Goal: Task Accomplishment & Management: Use online tool/utility

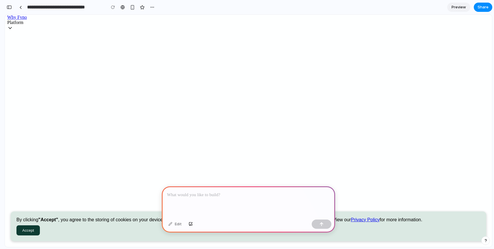
scroll to position [64, 0]
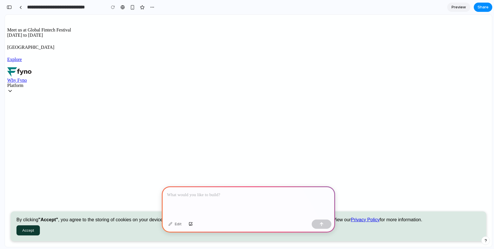
click at [390, 45] on div "Jio Convention Center" at bounding box center [248, 47] width 483 height 5
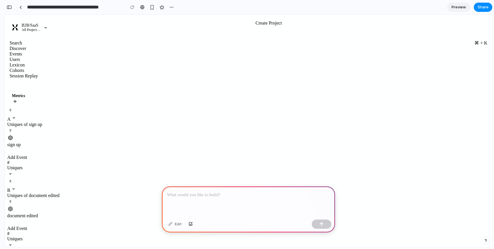
click at [230, 197] on p at bounding box center [248, 195] width 163 height 7
click at [42, 25] on icon at bounding box center [45, 27] width 6 height 6
click at [23, 165] on span "Uniques" at bounding box center [14, 167] width 15 height 5
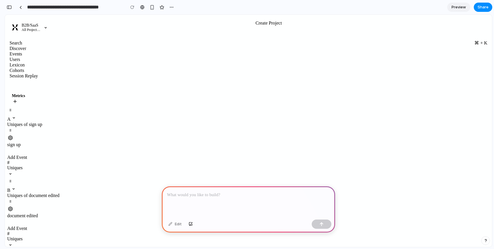
click at [14, 171] on icon at bounding box center [10, 174] width 6 height 6
click at [246, 192] on p at bounding box center [248, 195] width 163 height 7
click at [42, 24] on icon at bounding box center [45, 27] width 6 height 6
click at [173, 8] on div "button" at bounding box center [171, 7] width 5 height 5
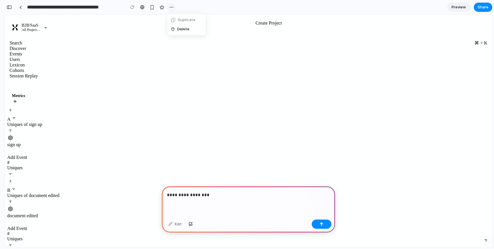
click at [173, 8] on div "Duplicate Delete" at bounding box center [247, 124] width 494 height 249
click at [235, 198] on p "**********" at bounding box center [248, 195] width 163 height 7
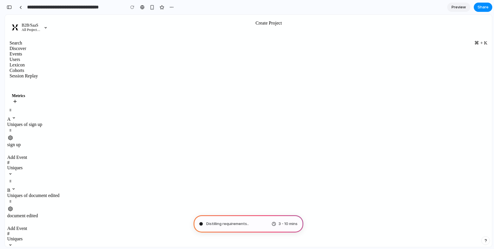
click at [38, 213] on span "document edited" at bounding box center [22, 215] width 31 height 5
click at [27, 226] on span "Add Event" at bounding box center [17, 228] width 20 height 5
click at [11, 245] on icon at bounding box center [10, 245] width 2 height 1
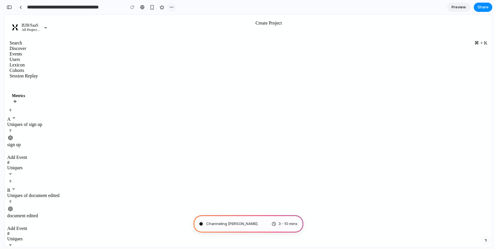
click at [170, 7] on div "button" at bounding box center [171, 7] width 5 height 5
click at [235, 58] on div "Duplicate Delete" at bounding box center [247, 124] width 494 height 249
type input "**********"
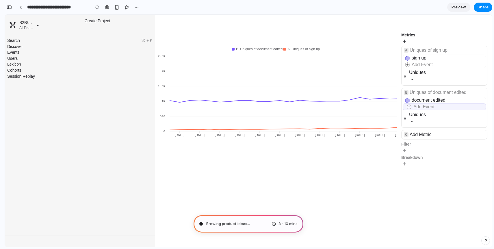
click at [426, 108] on span "Add Event" at bounding box center [424, 106] width 21 height 5
click at [408, 107] on span at bounding box center [409, 107] width 6 height 6
click at [239, 223] on span "Brewing product ideas .." at bounding box center [227, 224] width 43 height 6
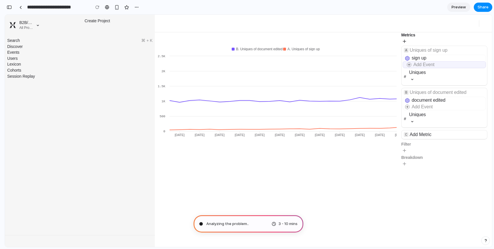
click at [437, 64] on div "Add Event" at bounding box center [449, 65] width 71 height 6
click at [408, 65] on span at bounding box center [409, 65] width 6 height 6
click at [412, 77] on icon at bounding box center [412, 79] width 6 height 6
click at [419, 109] on span "Add Event" at bounding box center [424, 106] width 21 height 5
click at [412, 108] on span at bounding box center [409, 107] width 6 height 6
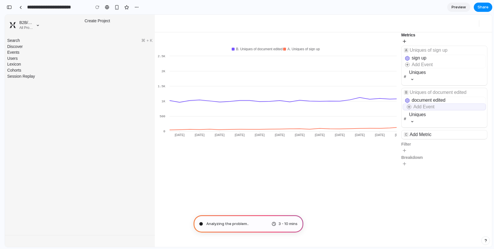
click at [412, 108] on span at bounding box center [409, 107] width 6 height 6
click at [422, 64] on span "Add Event" at bounding box center [424, 64] width 21 height 5
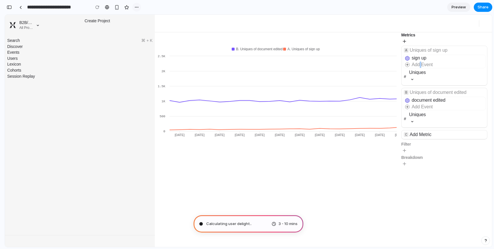
click at [137, 7] on div "button" at bounding box center [136, 7] width 5 height 5
click at [137, 7] on div "Duplicate Delete" at bounding box center [247, 124] width 494 height 249
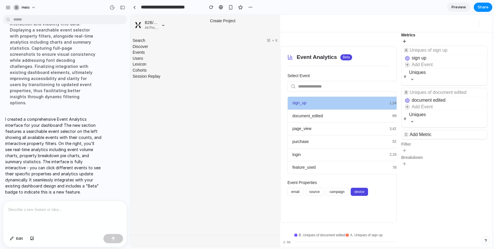
scroll to position [58, 0]
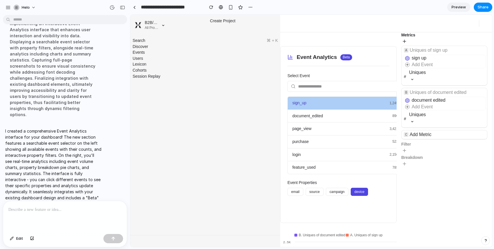
click at [459, 8] on span "Preview" at bounding box center [459, 7] width 14 height 6
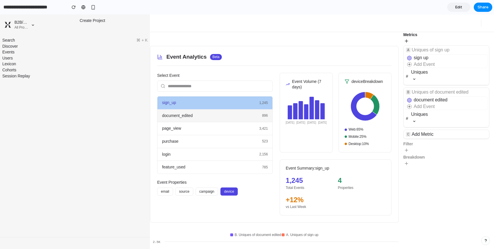
click at [239, 121] on div "document_edited 896" at bounding box center [215, 116] width 115 height 13
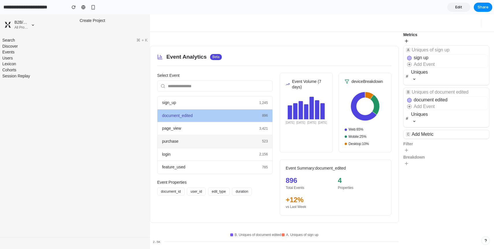
click at [237, 136] on div "purchase 523" at bounding box center [215, 141] width 115 height 13
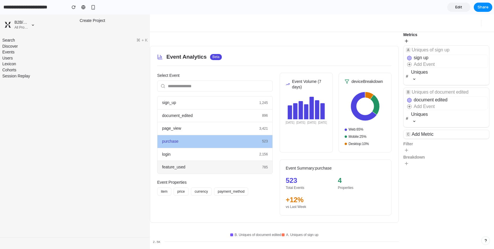
click at [240, 170] on div "feature_used 785" at bounding box center [215, 167] width 115 height 13
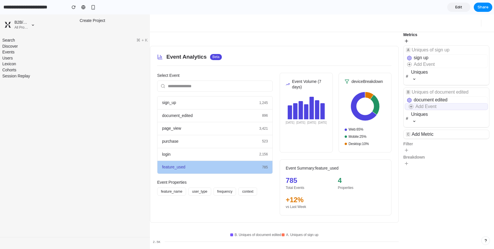
click at [410, 107] on span at bounding box center [411, 106] width 6 height 6
click at [427, 108] on span "Add Event" at bounding box center [426, 106] width 21 height 5
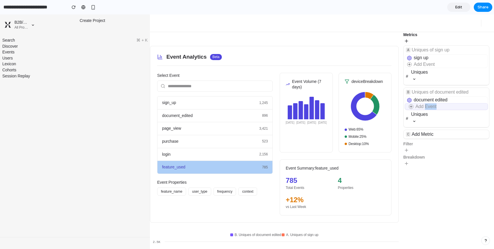
click at [427, 108] on span "Add Event" at bounding box center [426, 106] width 21 height 5
click at [464, 6] on link "Edit" at bounding box center [458, 7] width 23 height 9
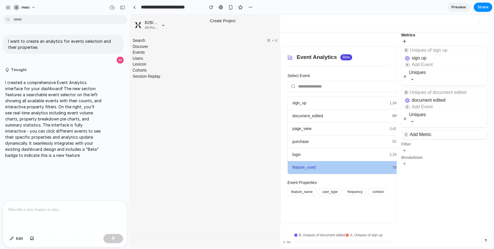
click at [453, 8] on span "Preview" at bounding box center [459, 7] width 14 height 6
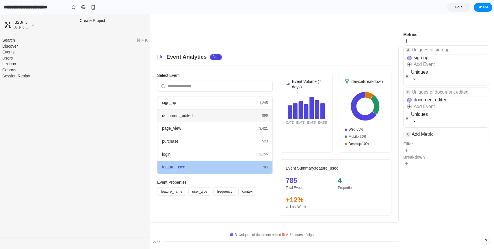
click at [199, 116] on div "document_edited 896" at bounding box center [215, 116] width 115 height 13
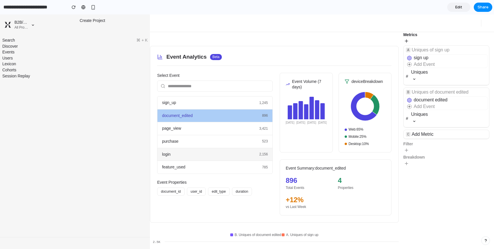
click at [212, 153] on div "login 2,156" at bounding box center [215, 154] width 115 height 13
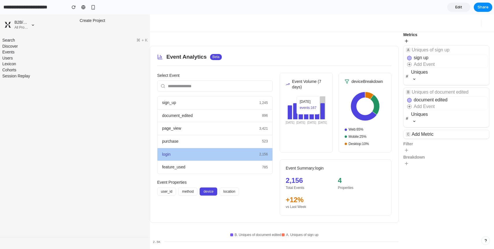
click at [322, 110] on icon at bounding box center [323, 111] width 4 height 16
click at [186, 191] on button "method" at bounding box center [187, 192] width 19 height 8
click at [166, 191] on button "user_id" at bounding box center [166, 192] width 19 height 8
click at [223, 190] on button "location" at bounding box center [229, 192] width 19 height 8
click at [142, 40] on span "⌘ + K" at bounding box center [141, 41] width 11 height 6
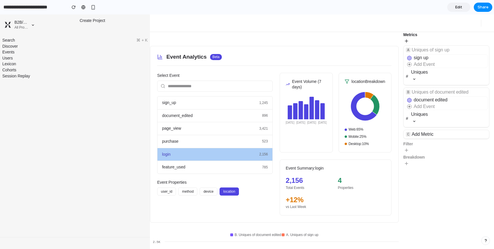
click at [178, 35] on div "Event Analytics Beta Select Event sign_up 1,245 document_edited 896 page_view 3…" at bounding box center [274, 140] width 249 height 217
click at [264, 24] on div at bounding box center [340, 22] width 289 height 17
click at [188, 85] on input "text" at bounding box center [215, 86] width 116 height 11
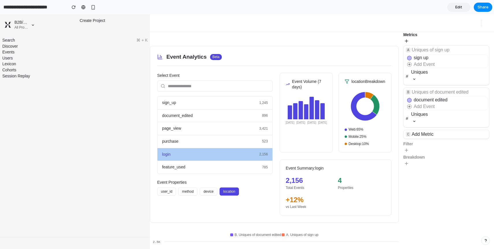
click at [235, 63] on div "Event Analytics Beta" at bounding box center [274, 59] width 234 height 13
click at [239, 107] on div "sign_up 1,245" at bounding box center [215, 103] width 115 height 13
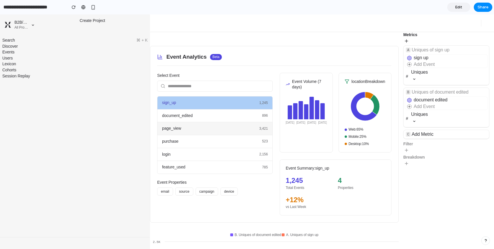
click at [246, 123] on div "page_view 3,421" at bounding box center [215, 128] width 115 height 13
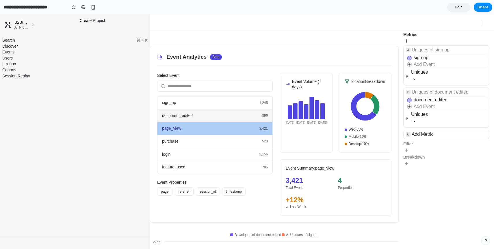
click at [242, 115] on div "document_edited 896" at bounding box center [215, 116] width 115 height 13
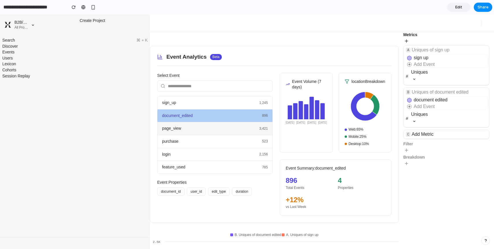
click at [226, 132] on div "page_view 3,421" at bounding box center [215, 128] width 115 height 13
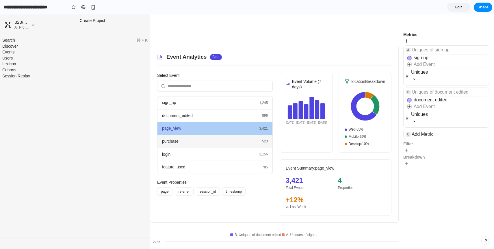
click at [226, 137] on div "purchase 523" at bounding box center [215, 141] width 115 height 13
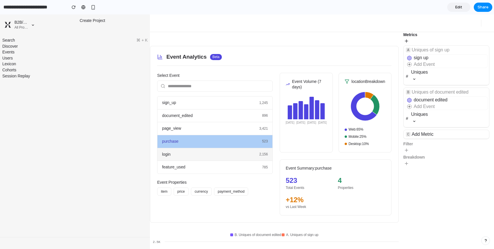
click at [223, 155] on div "login 2,156" at bounding box center [215, 154] width 115 height 13
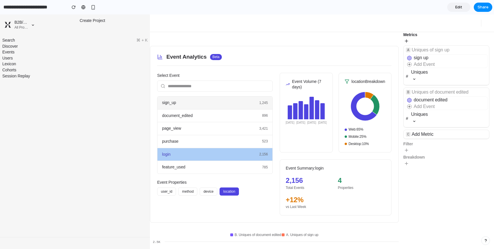
click at [206, 105] on div "sign_up 1,245" at bounding box center [215, 103] width 115 height 13
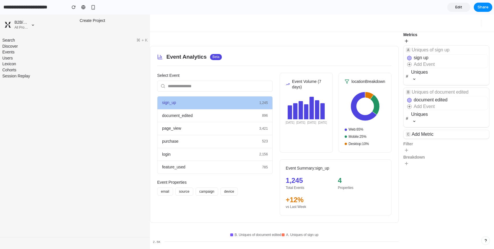
click at [123, 69] on div "Cohorts" at bounding box center [74, 70] width 145 height 6
click at [165, 111] on div "document_edited 896" at bounding box center [215, 116] width 115 height 13
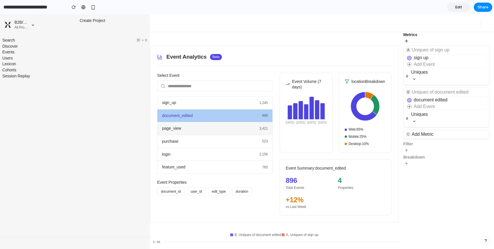
click at [180, 128] on span "page_view" at bounding box center [171, 129] width 19 height 6
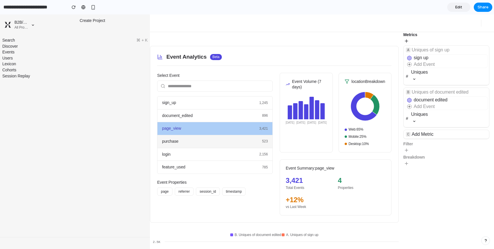
click at [189, 145] on div "purchase 523" at bounding box center [215, 141] width 115 height 13
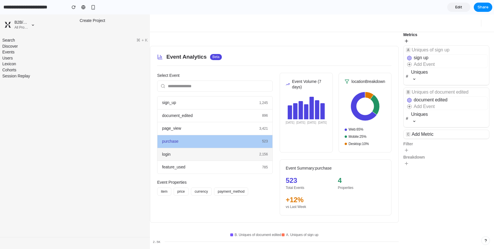
click at [191, 154] on div "login 2,156" at bounding box center [215, 154] width 115 height 13
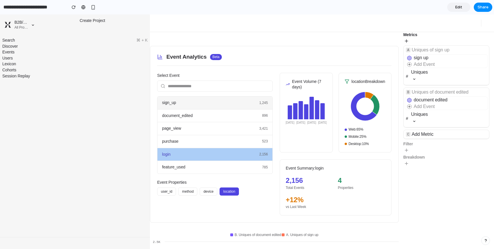
click at [171, 102] on span "sign_up" at bounding box center [169, 103] width 14 height 6
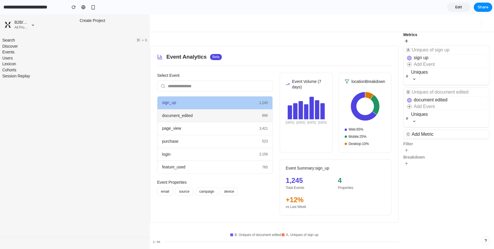
click at [192, 117] on span "document_edited" at bounding box center [177, 116] width 31 height 6
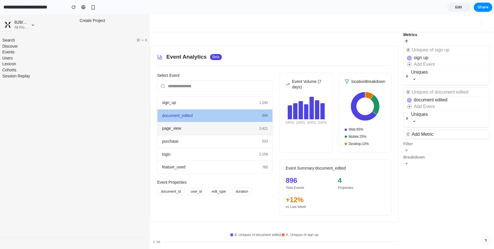
click at [191, 132] on div "page_view 3,421" at bounding box center [215, 128] width 115 height 13
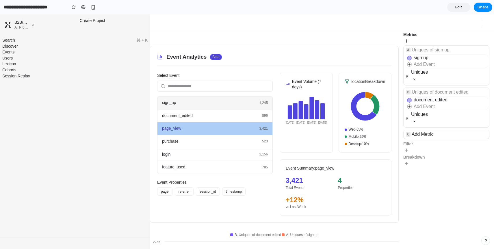
click at [195, 107] on div "sign_up 1,245" at bounding box center [215, 103] width 115 height 13
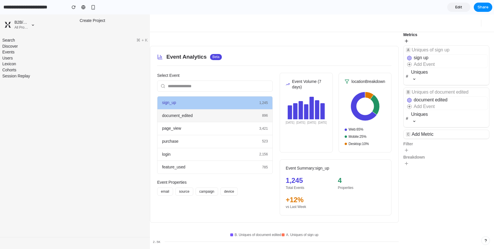
click at [169, 112] on div "document_edited 896" at bounding box center [215, 116] width 115 height 13
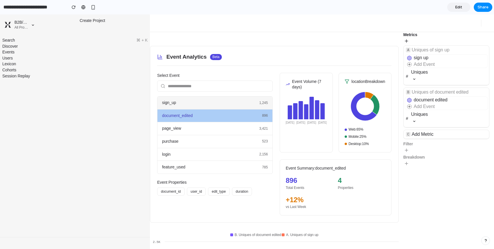
click at [170, 101] on span "sign_up" at bounding box center [169, 103] width 14 height 6
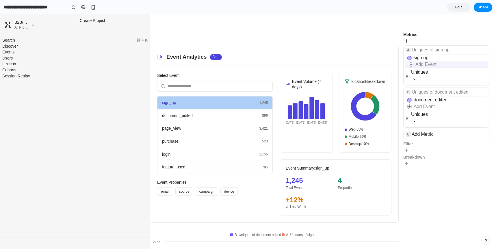
click at [419, 65] on span "Add Event" at bounding box center [426, 64] width 21 height 5
click at [220, 110] on div "document_edited 896" at bounding box center [215, 116] width 115 height 13
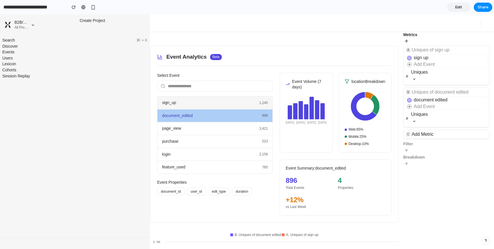
click at [212, 101] on div "sign_up 1,245" at bounding box center [215, 103] width 115 height 13
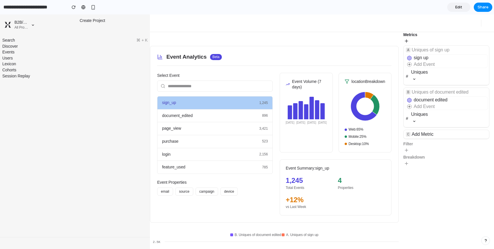
click at [239, 52] on div "Event Analytics Beta Select Event sign_up 1,245 document_edited 896 page_view 3…" at bounding box center [274, 134] width 249 height 177
click at [241, 58] on div "Event Analytics Beta" at bounding box center [274, 59] width 234 height 13
click at [245, 58] on div "Event Analytics Beta" at bounding box center [274, 59] width 234 height 13
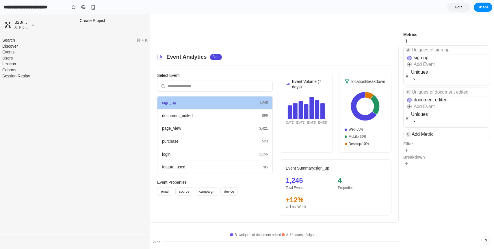
click at [183, 88] on input "text" at bounding box center [215, 86] width 116 height 11
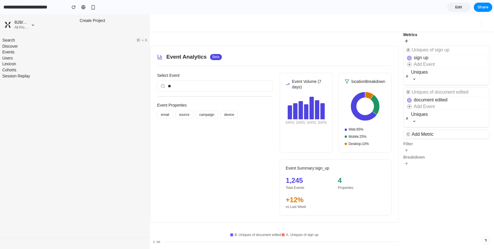
type input "*"
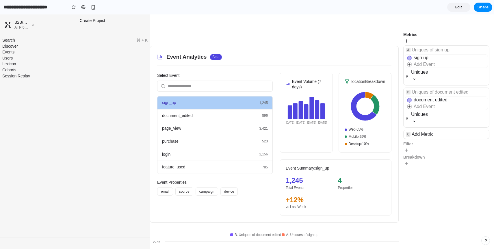
click at [166, 22] on div at bounding box center [322, 22] width 344 height 17
click at [182, 88] on input "text" at bounding box center [215, 86] width 116 height 11
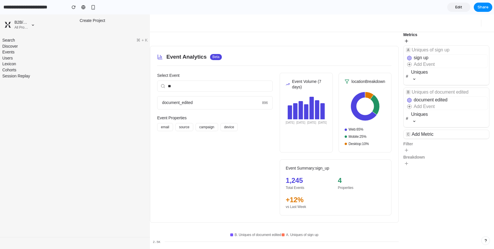
type input "*"
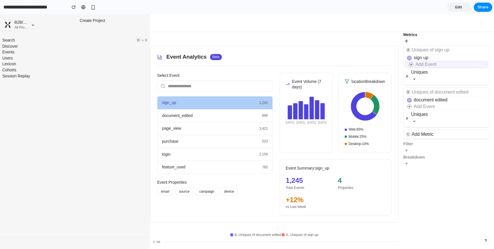
click at [430, 66] on span "Add Event" at bounding box center [426, 64] width 21 height 5
click at [414, 78] on icon at bounding box center [414, 79] width 6 height 6
click at [91, 7] on div "button" at bounding box center [93, 7] width 5 height 5
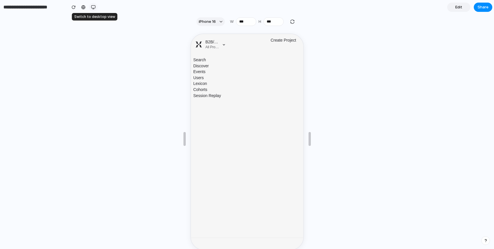
click at [91, 7] on div "button" at bounding box center [93, 7] width 5 height 5
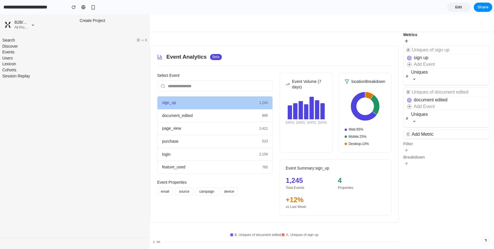
click at [455, 5] on link "Edit" at bounding box center [458, 7] width 23 height 9
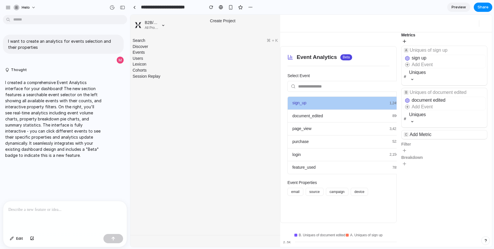
click at [38, 139] on p "I created a comprehensive Event Analytics interface for your dashboard! The new…" at bounding box center [53, 118] width 97 height 79
click at [45, 217] on div at bounding box center [65, 216] width 124 height 31
click at [452, 10] on link "Preview" at bounding box center [458, 7] width 23 height 9
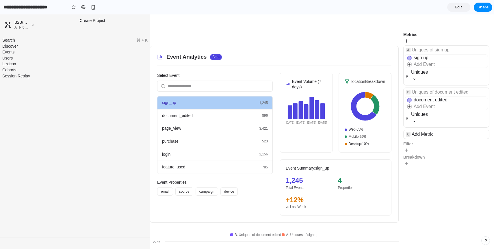
click at [414, 79] on icon at bounding box center [414, 78] width 2 height 1
click at [406, 41] on icon at bounding box center [406, 41] width 3 height 3
click at [84, 7] on div at bounding box center [83, 7] width 4 height 5
drag, startPoint x: 408, startPoint y: 58, endPoint x: 412, endPoint y: 76, distance: 18.5
click at [412, 76] on div "sign up Add Event # Uniques" at bounding box center [447, 69] width 86 height 31
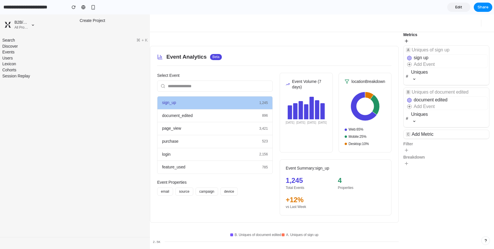
click at [198, 104] on div "sign_up 1,245" at bounding box center [215, 103] width 115 height 13
click at [188, 119] on div "document_edited 896" at bounding box center [215, 116] width 115 height 13
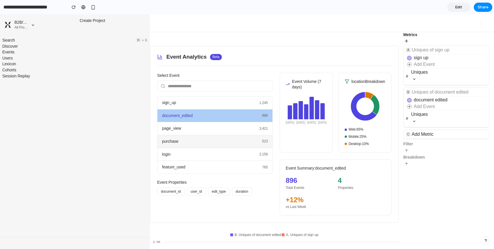
click at [187, 147] on div "purchase 523" at bounding box center [215, 141] width 115 height 13
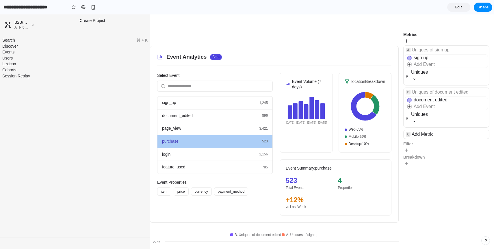
click at [181, 191] on button "price" at bounding box center [181, 192] width 15 height 8
click at [203, 192] on button "currency" at bounding box center [201, 192] width 21 height 8
click at [229, 192] on button "payment_method" at bounding box center [231, 192] width 34 height 8
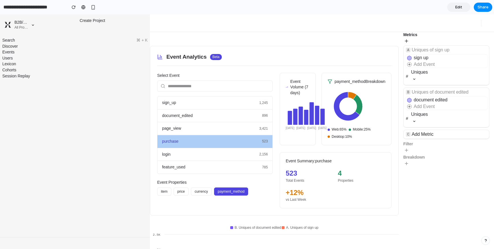
click at [165, 192] on button "item" at bounding box center [164, 192] width 14 height 8
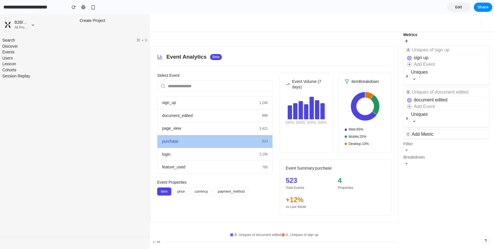
scroll to position [26, 0]
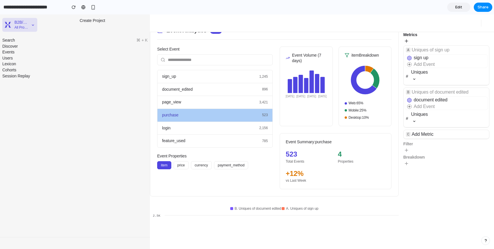
click at [31, 22] on icon at bounding box center [33, 25] width 6 height 6
click at [34, 27] on icon at bounding box center [33, 25] width 6 height 6
click at [132, 46] on div "Discover" at bounding box center [74, 47] width 145 height 6
click at [227, 91] on div "document_edited 896" at bounding box center [215, 89] width 115 height 13
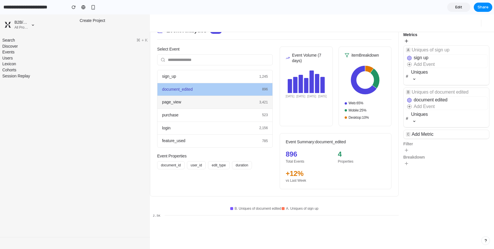
click at [225, 104] on div "page_view 3,421" at bounding box center [215, 102] width 115 height 13
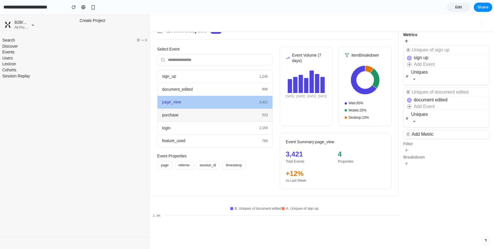
click at [223, 120] on div "purchase 523" at bounding box center [215, 115] width 115 height 13
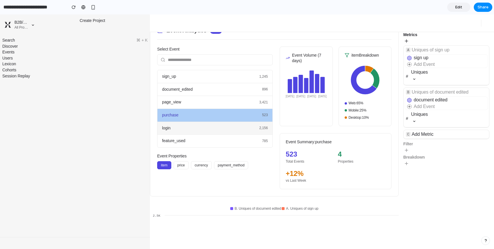
click at [223, 131] on div "login 2,156" at bounding box center [215, 128] width 115 height 13
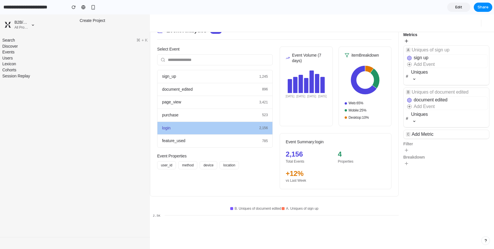
click at [188, 167] on button "method" at bounding box center [187, 165] width 19 height 8
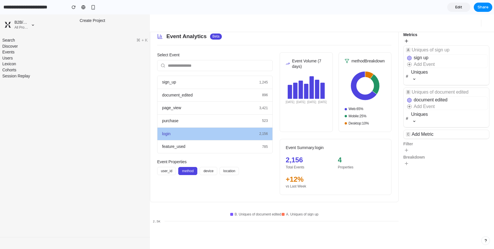
click at [206, 172] on button "device" at bounding box center [209, 171] width 18 height 8
click at [228, 171] on button "location" at bounding box center [229, 171] width 19 height 8
click at [191, 171] on button "method" at bounding box center [187, 171] width 19 height 8
click at [163, 174] on button "user_id" at bounding box center [166, 171] width 19 height 8
